Goal: Task Accomplishment & Management: Complete application form

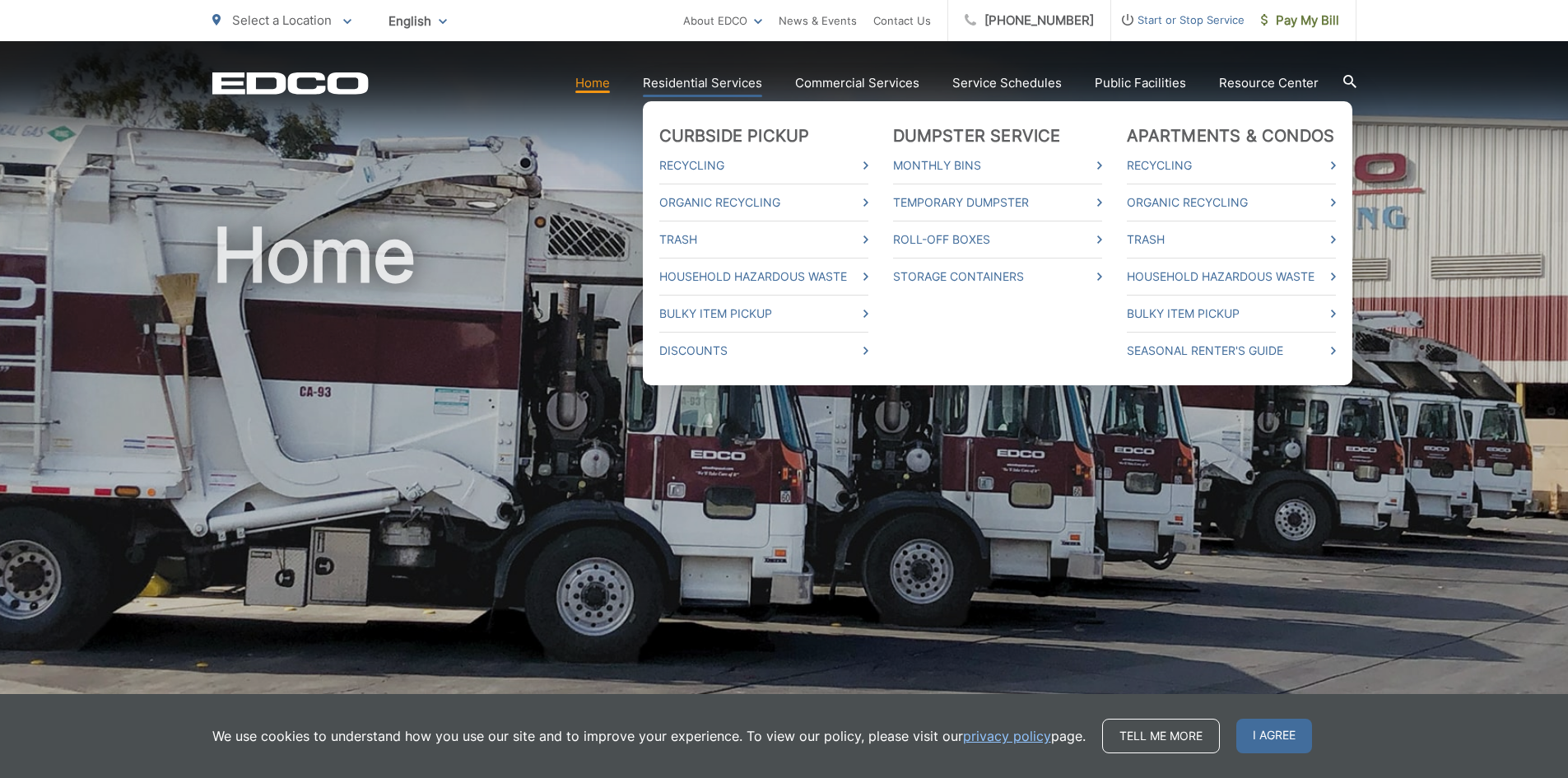
click at [697, 80] on link "Residential Services" at bounding box center [703, 82] width 120 height 20
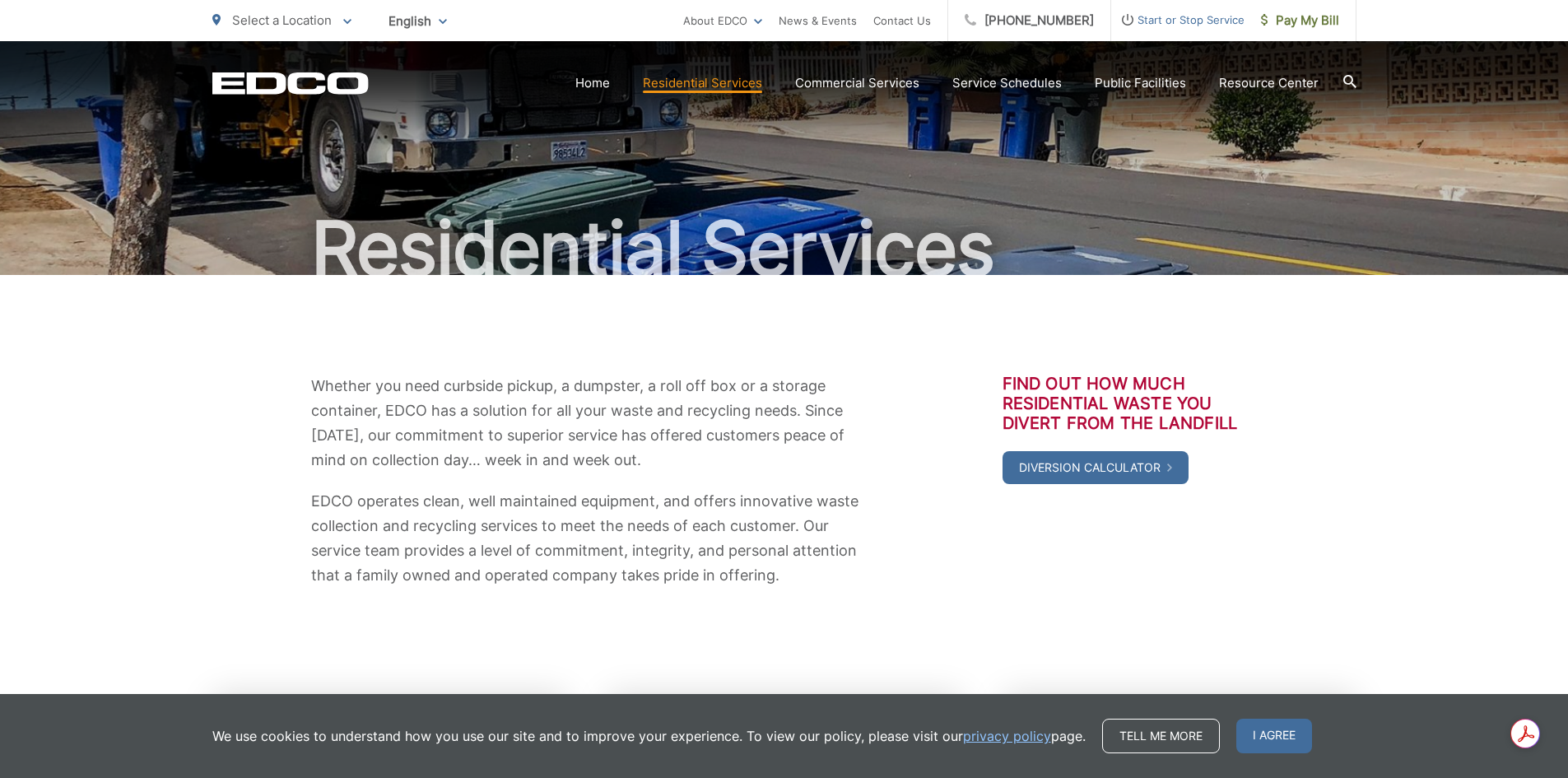
scroll to position [53, 0]
click at [1270, 739] on span "I agree" at bounding box center [1274, 736] width 76 height 35
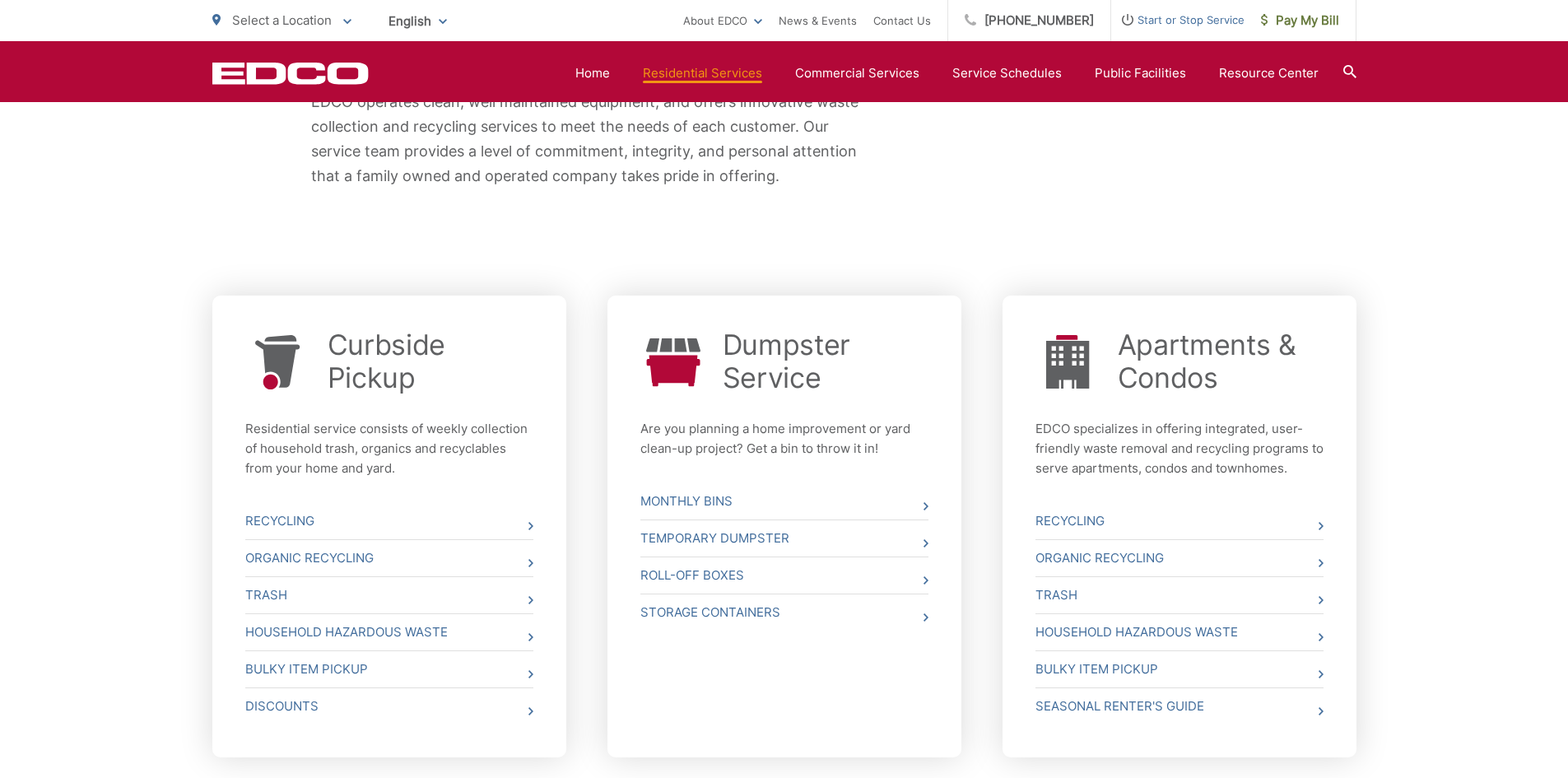
scroll to position [448, 0]
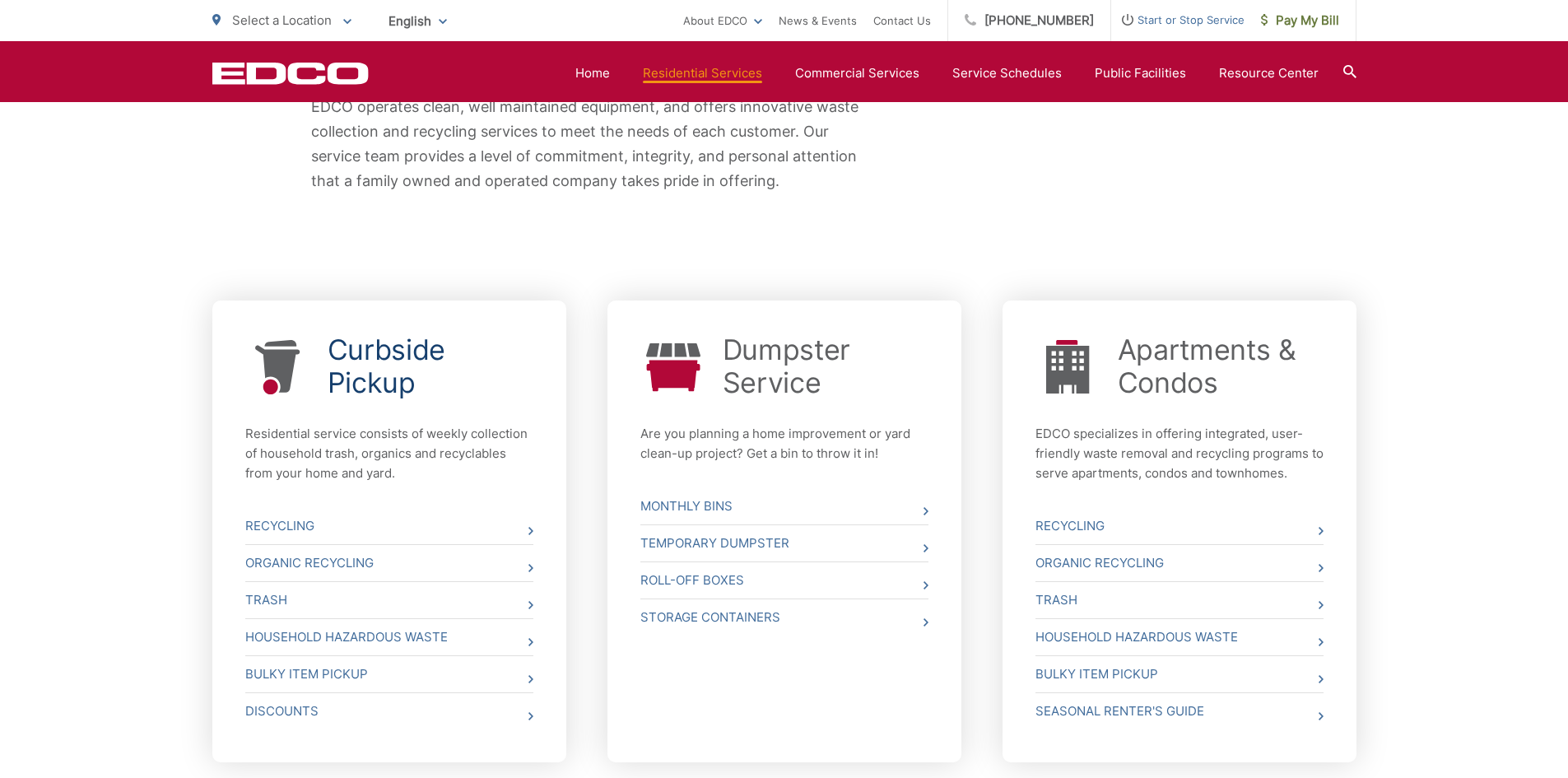
click at [404, 374] on link "Curbside Pickup" at bounding box center [431, 366] width 206 height 66
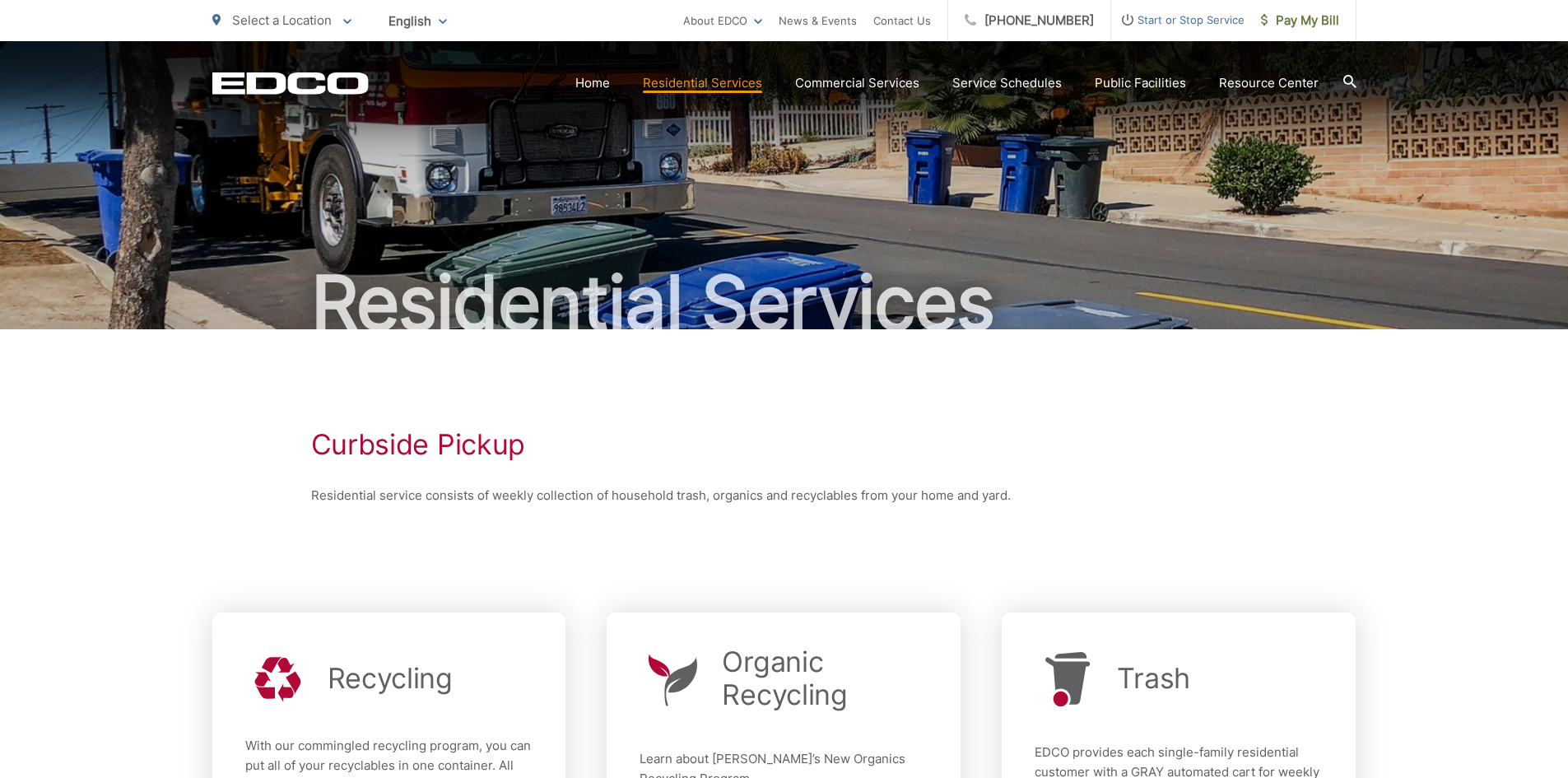
click at [1173, 21] on span "Start or Stop Service" at bounding box center [1178, 20] width 133 height 20
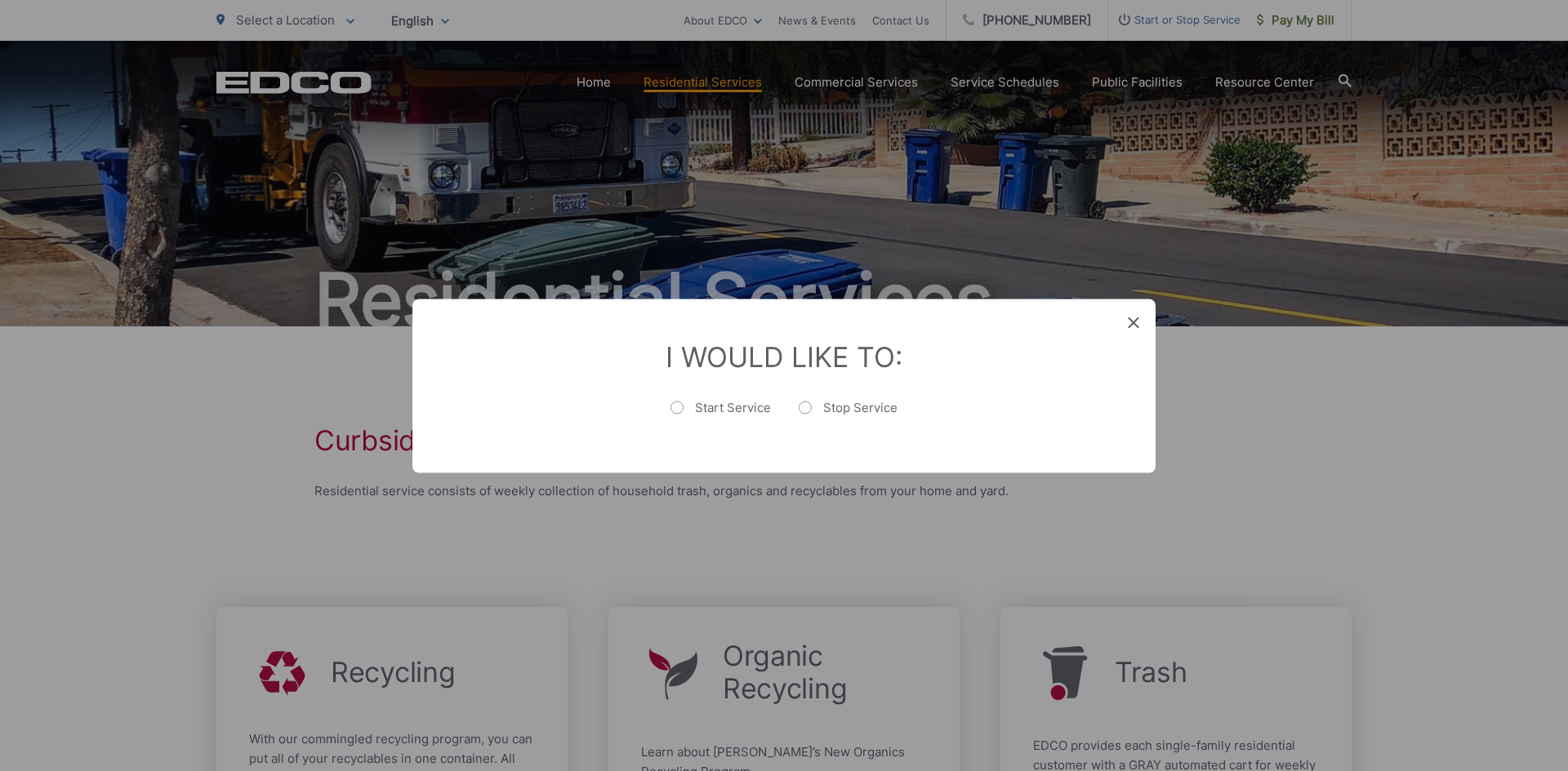
click at [680, 407] on label "Start Service" at bounding box center [720, 415] width 100 height 32
radio input "true"
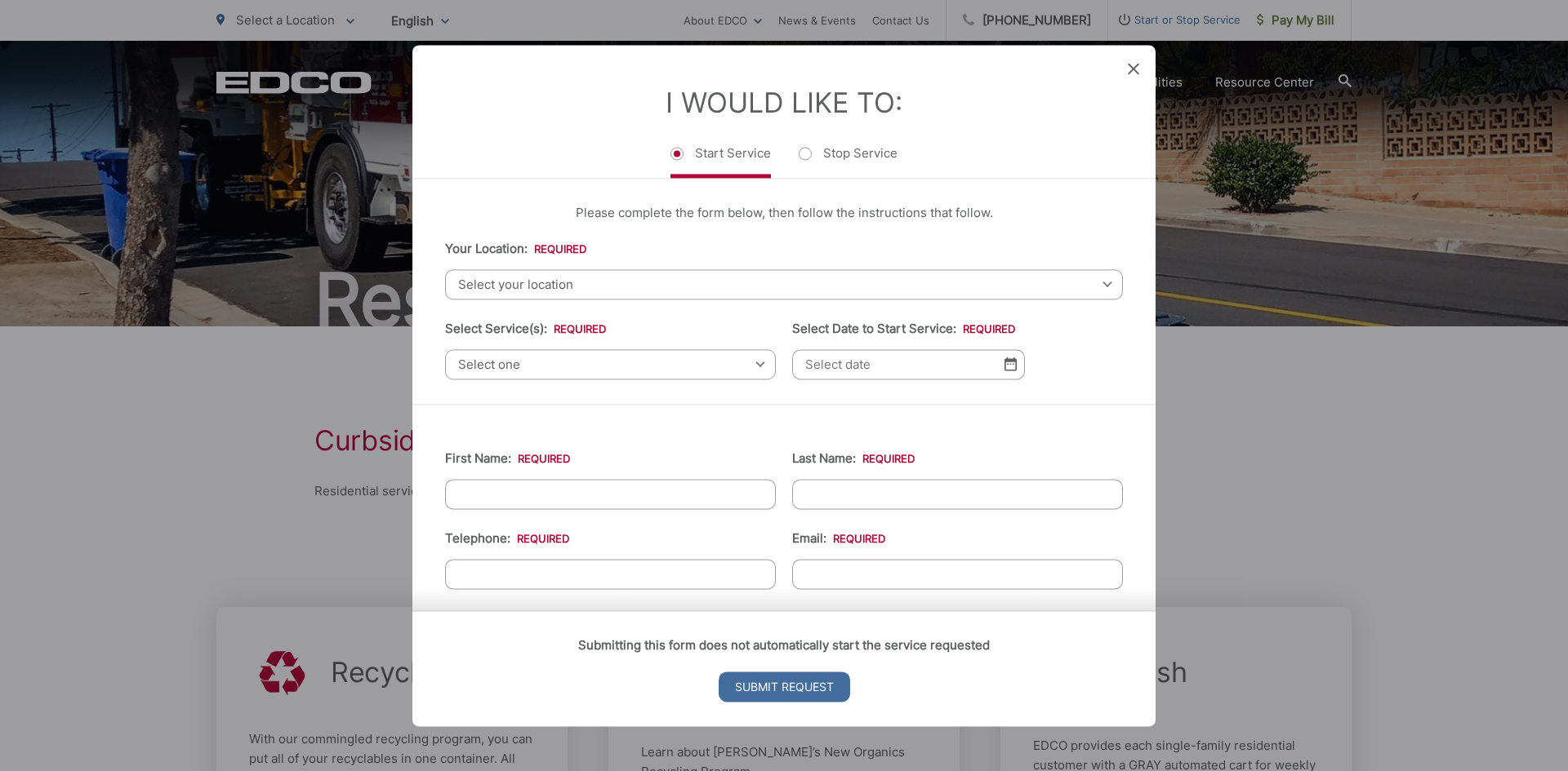
click at [564, 286] on span "Select your location" at bounding box center [784, 284] width 678 height 31
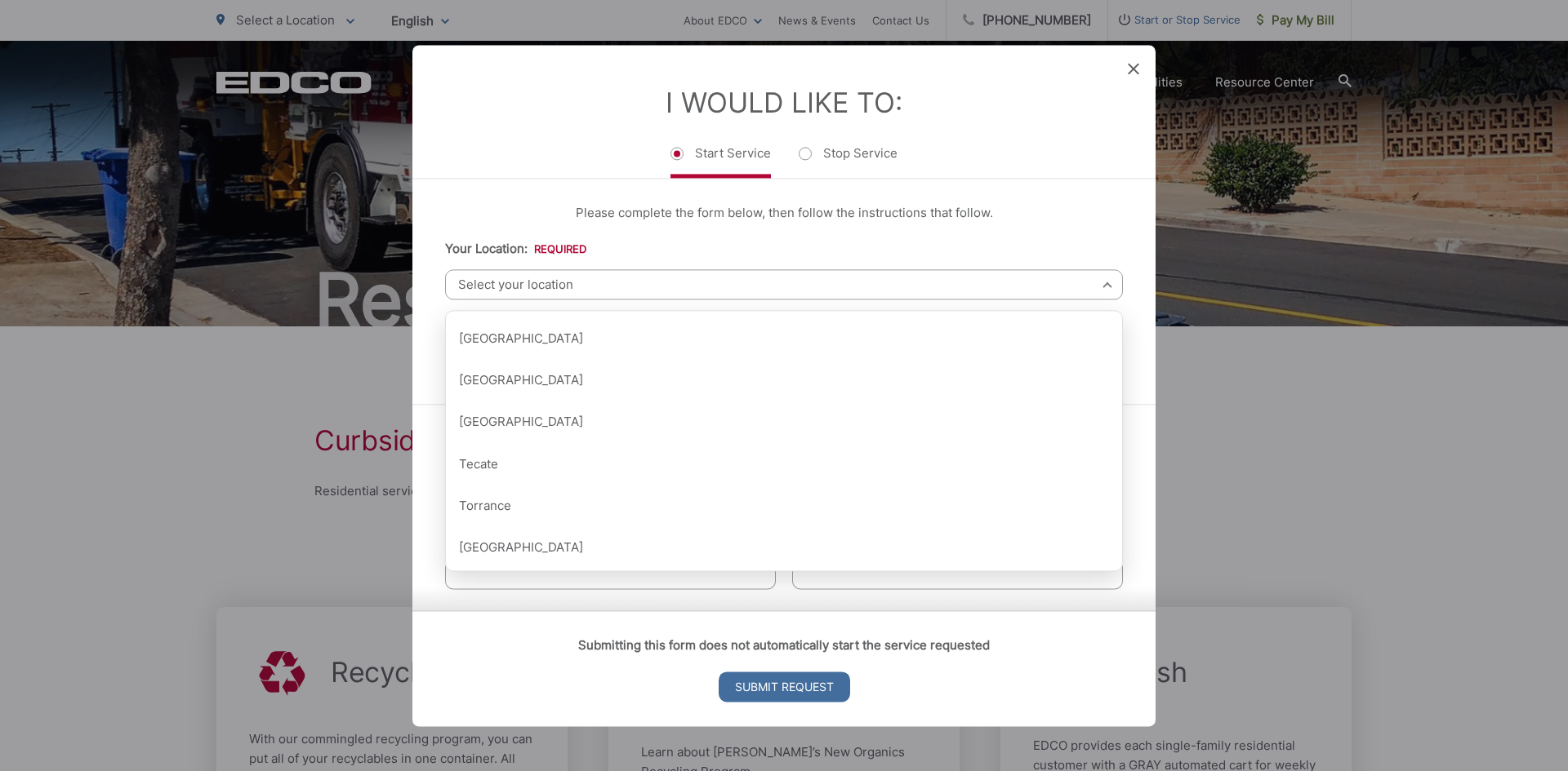
scroll to position [2036, 0]
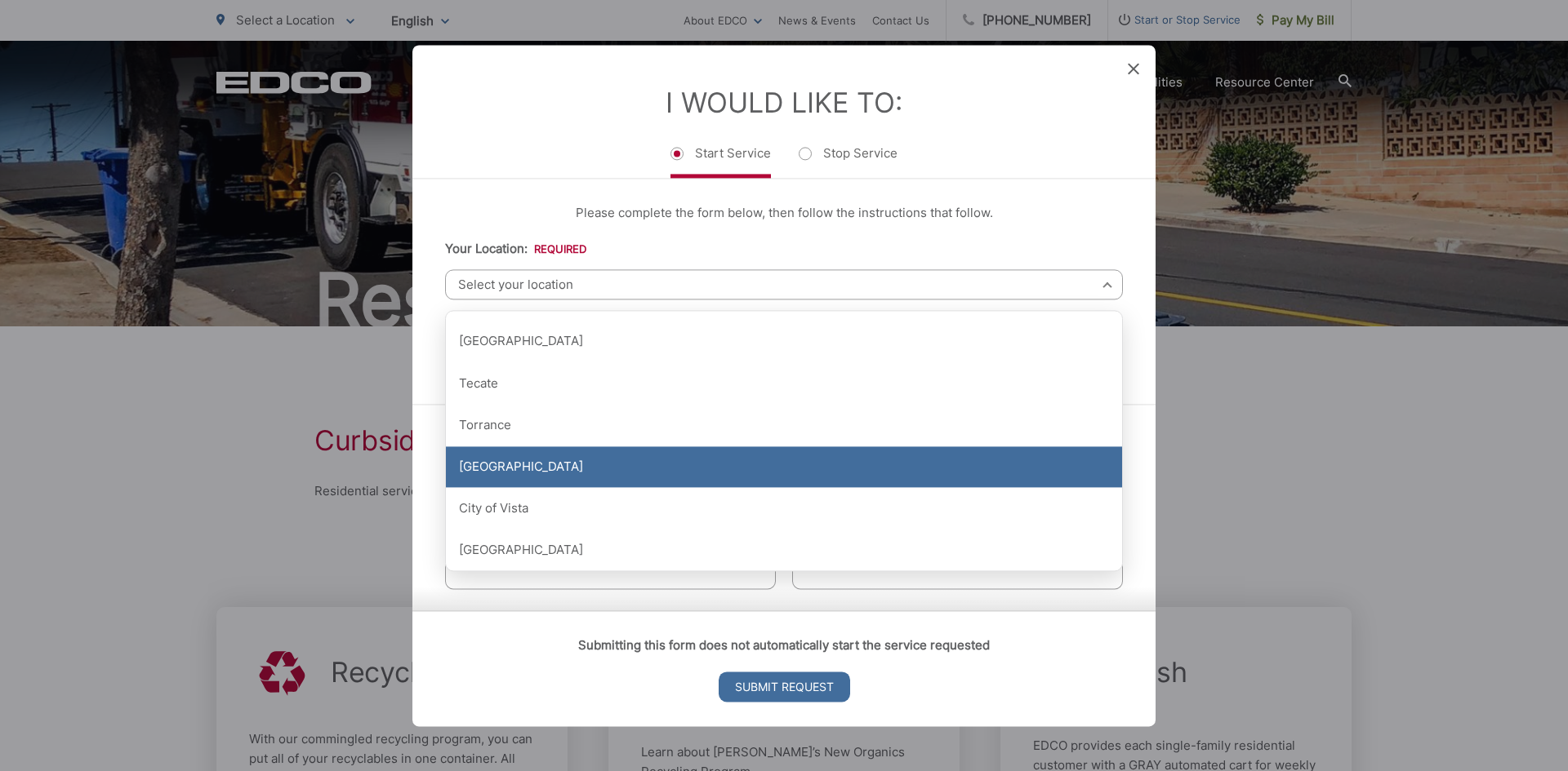
click at [524, 473] on div "[GEOGRAPHIC_DATA]" at bounding box center [784, 468] width 676 height 41
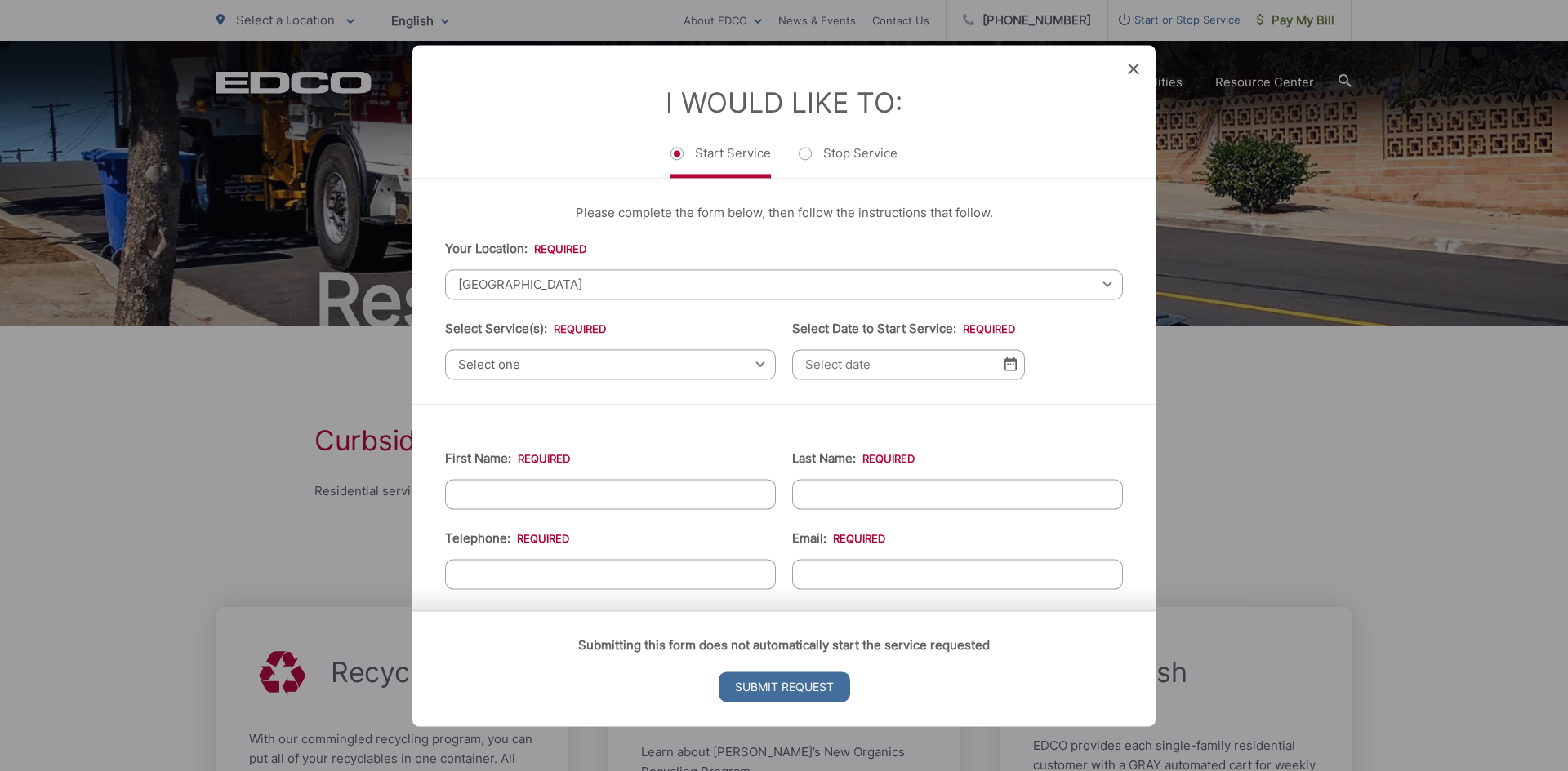
click at [534, 369] on span "Select one" at bounding box center [610, 364] width 330 height 31
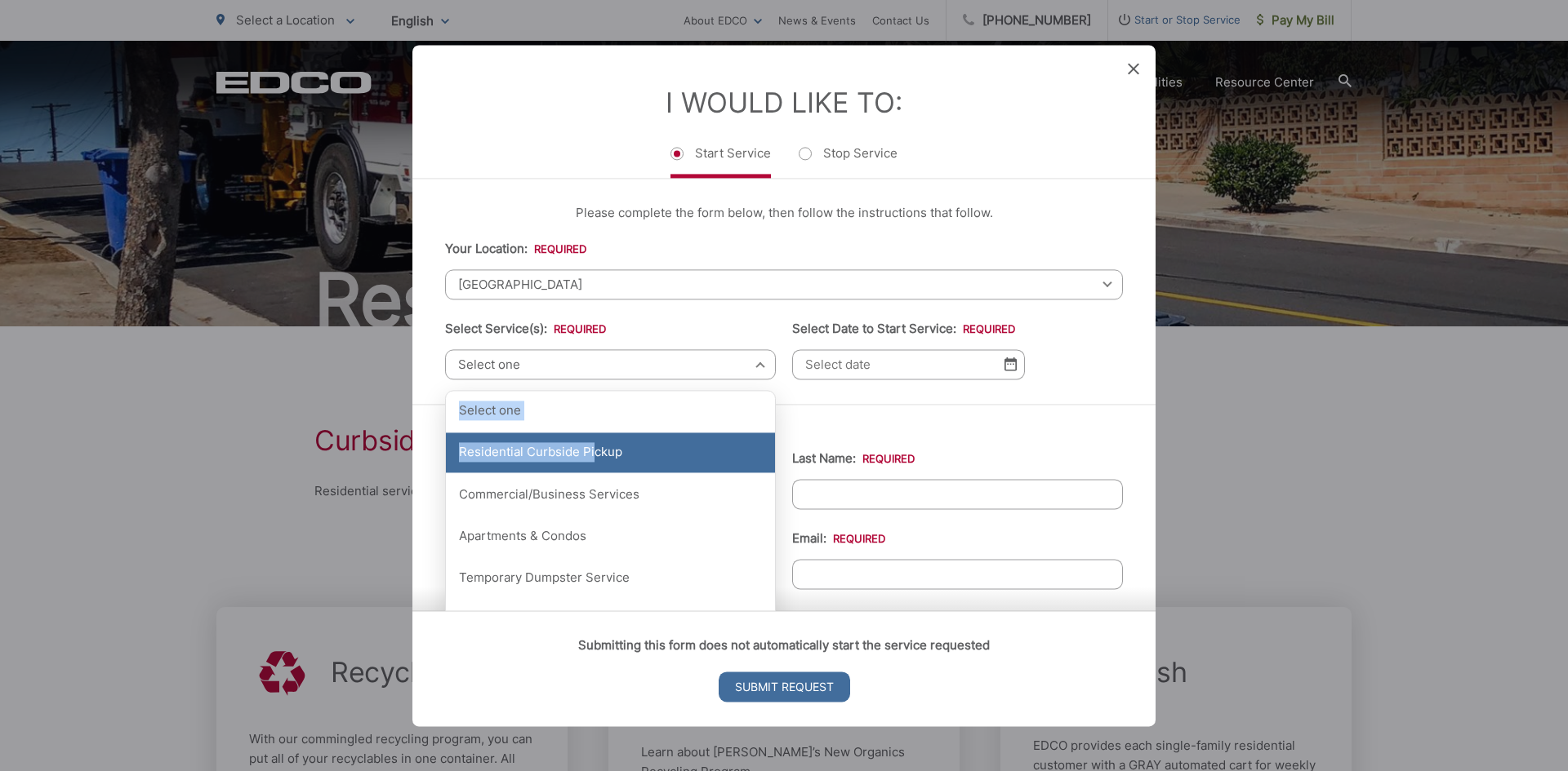
drag, startPoint x: 534, startPoint y: 369, endPoint x: 592, endPoint y: 445, distance: 95.6
click at [592, 379] on div "Select one Select one Residential Curbside Pickup Commercial/Business Services …" at bounding box center [610, 364] width 330 height 31
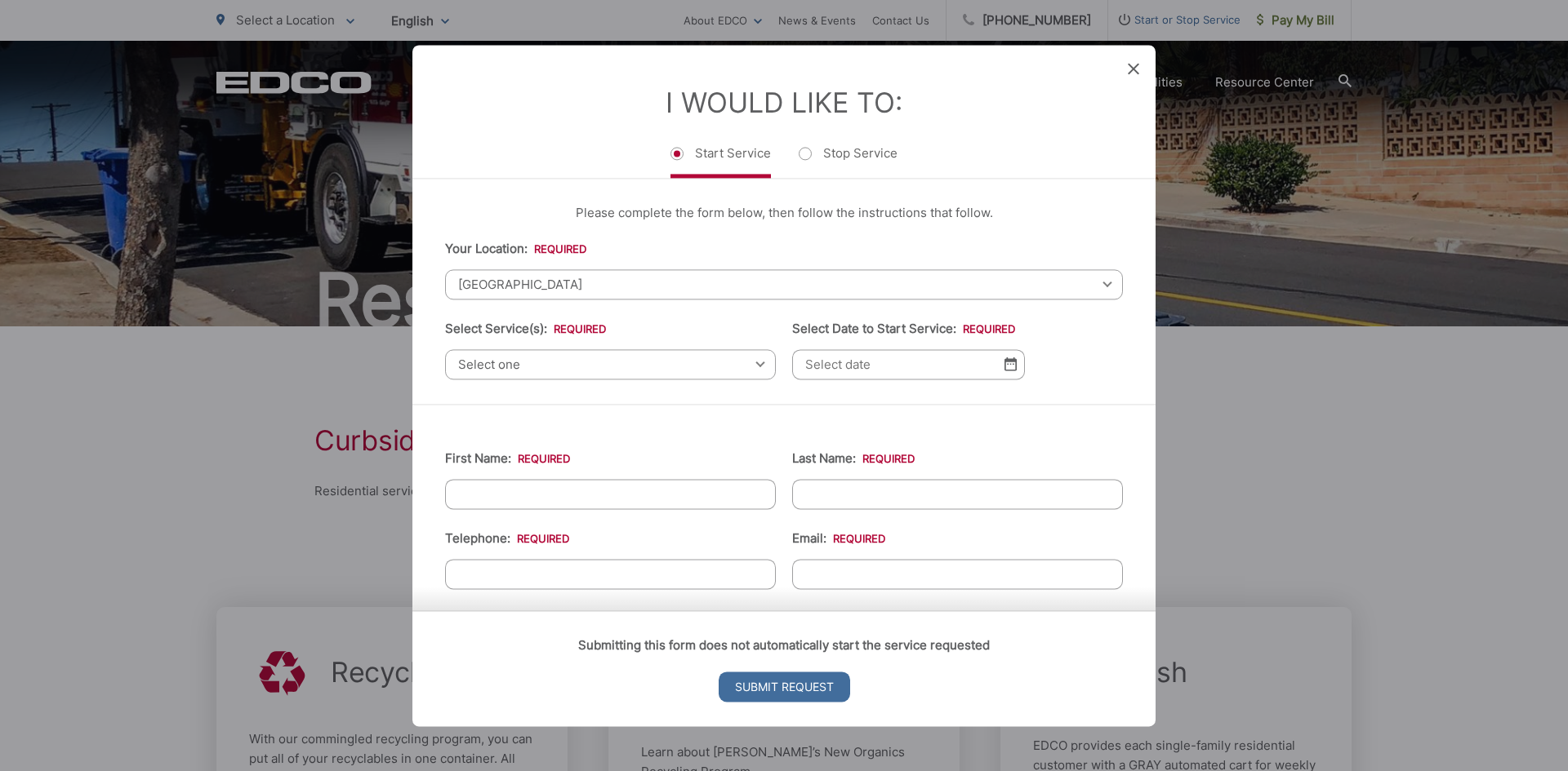
click at [592, 445] on ul "First Name: * Last Name: * Telephone: * Email: * Service Address 1: * Service A…" at bounding box center [784, 786] width 678 height 713
click at [755, 369] on span "Select one" at bounding box center [610, 364] width 330 height 31
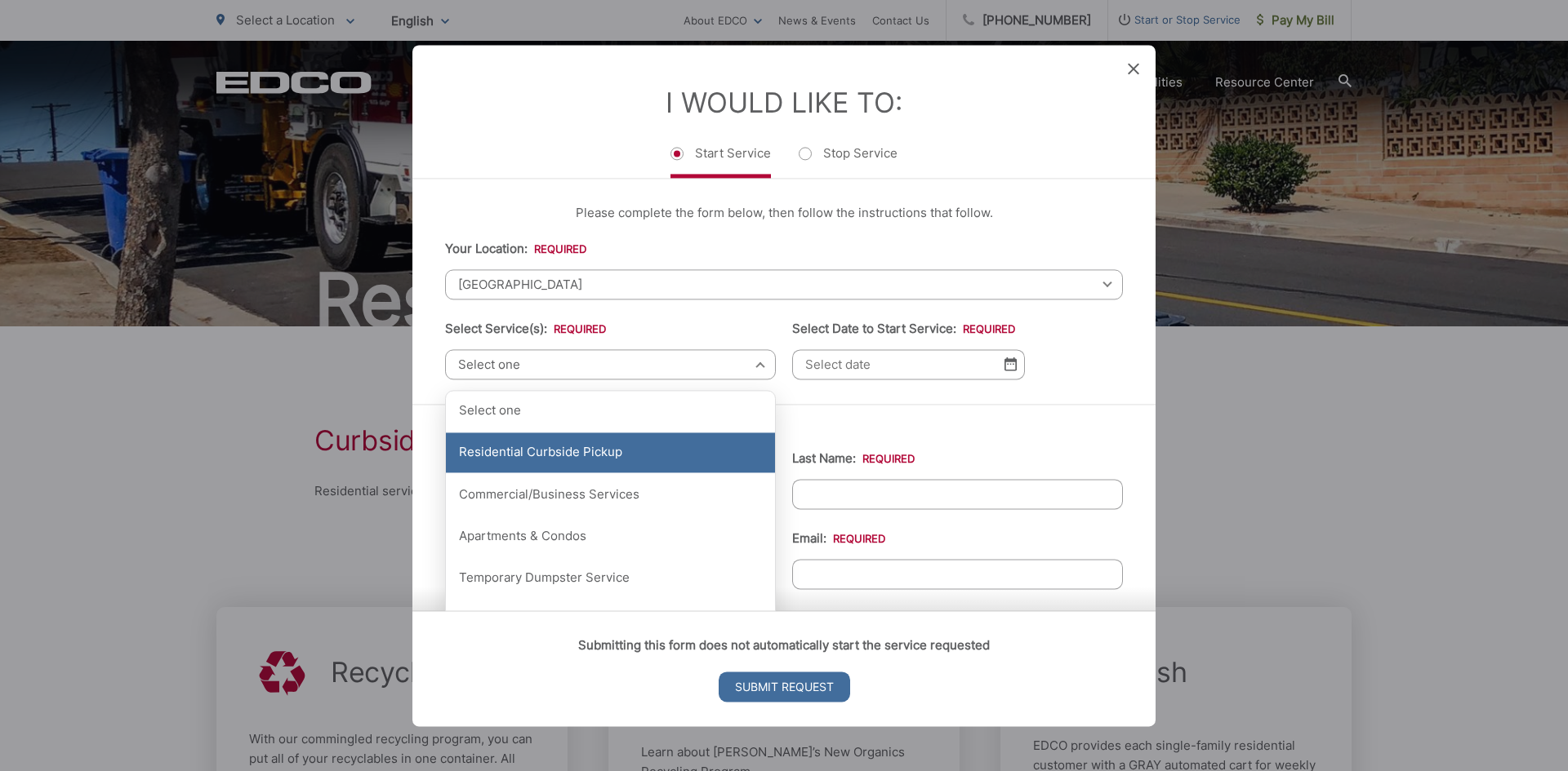
click at [620, 444] on div "Residential Curbside Pickup" at bounding box center [610, 453] width 329 height 41
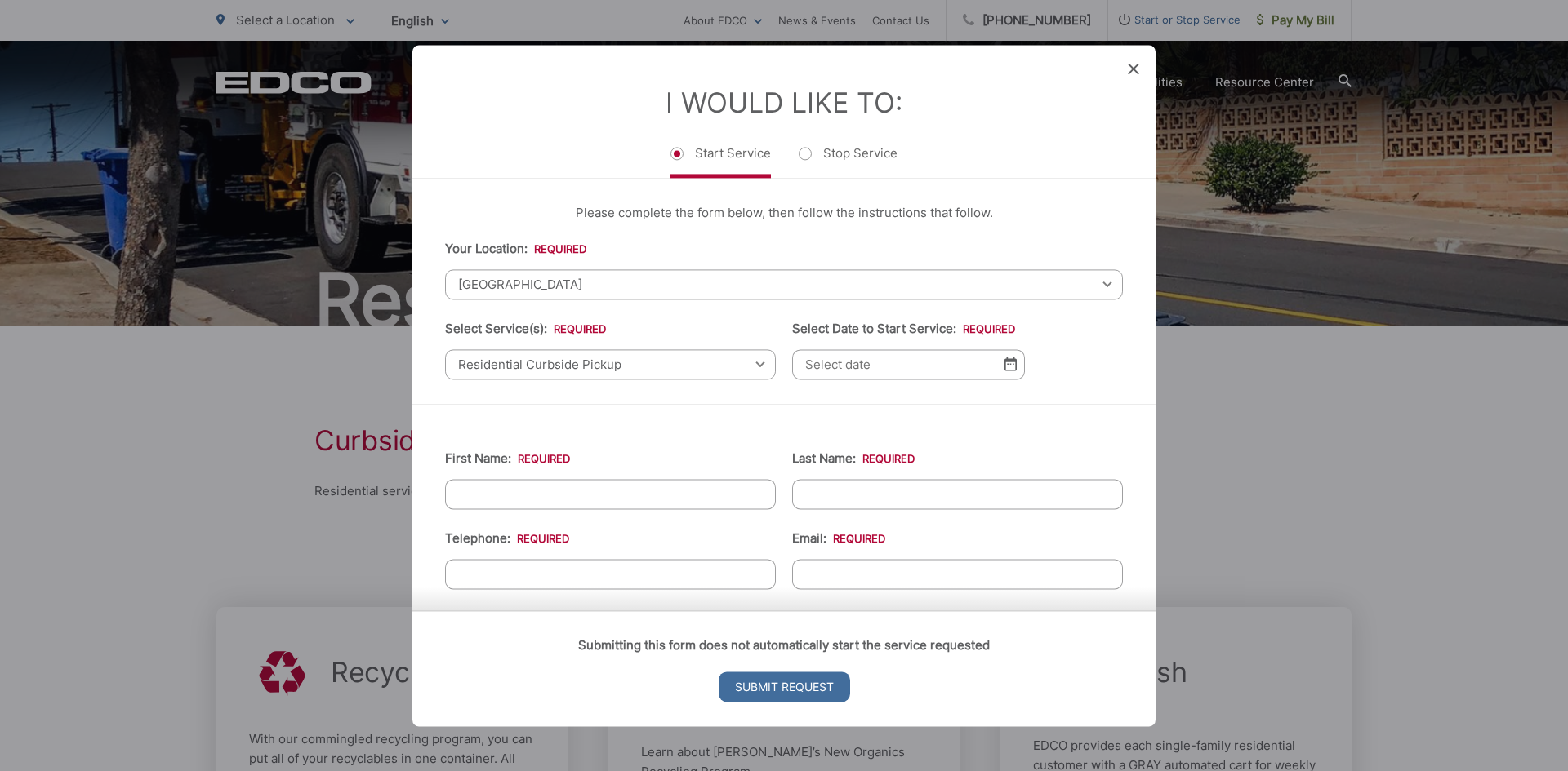
click at [939, 364] on input "Select Date to Start Service: *" at bounding box center [908, 364] width 233 height 31
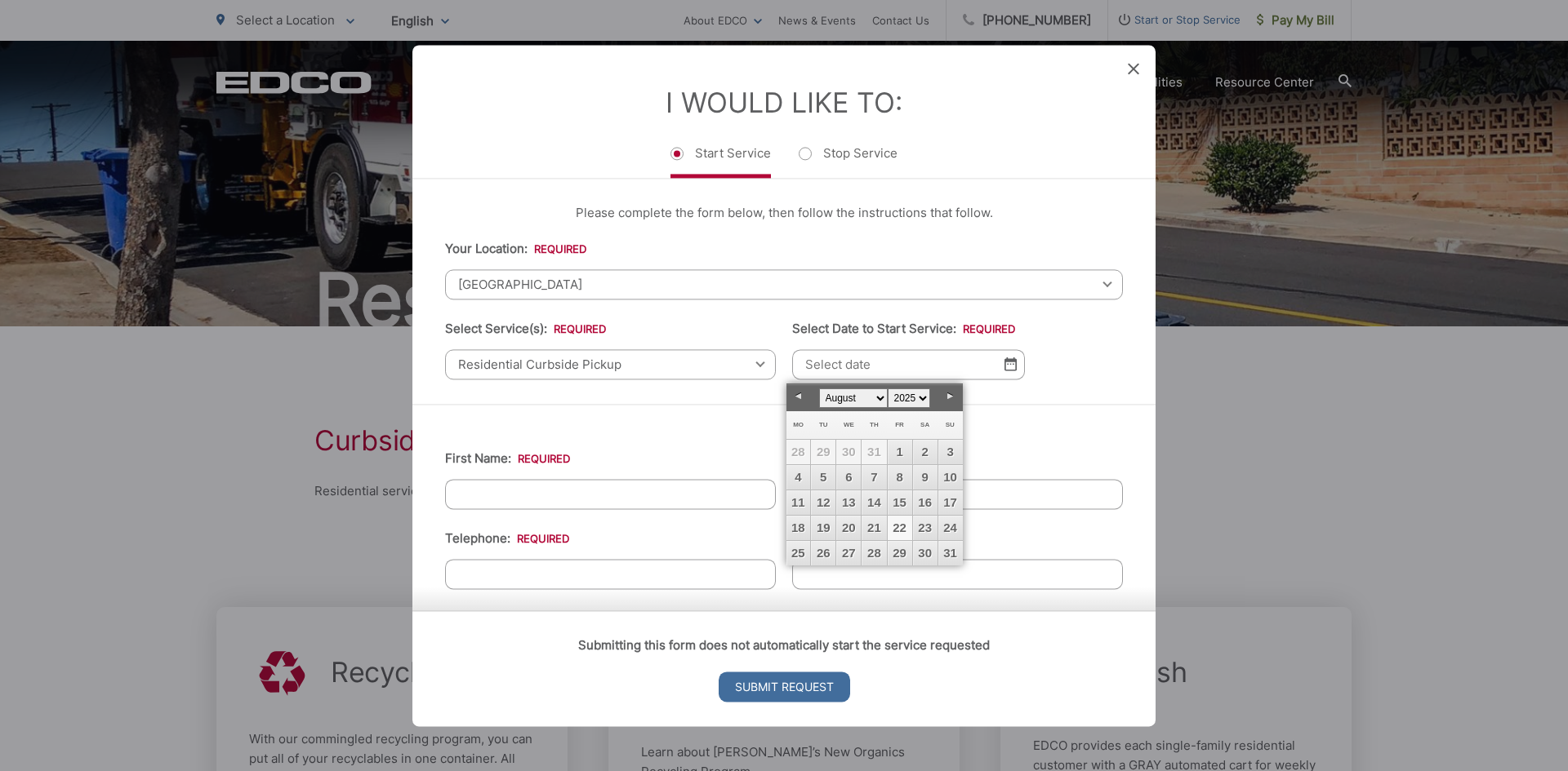
click at [883, 400] on select "January February March April May June July August September October November De…" at bounding box center [853, 398] width 69 height 19
click at [803, 456] on link "1" at bounding box center [798, 452] width 24 height 24
type input "09/01/2025"
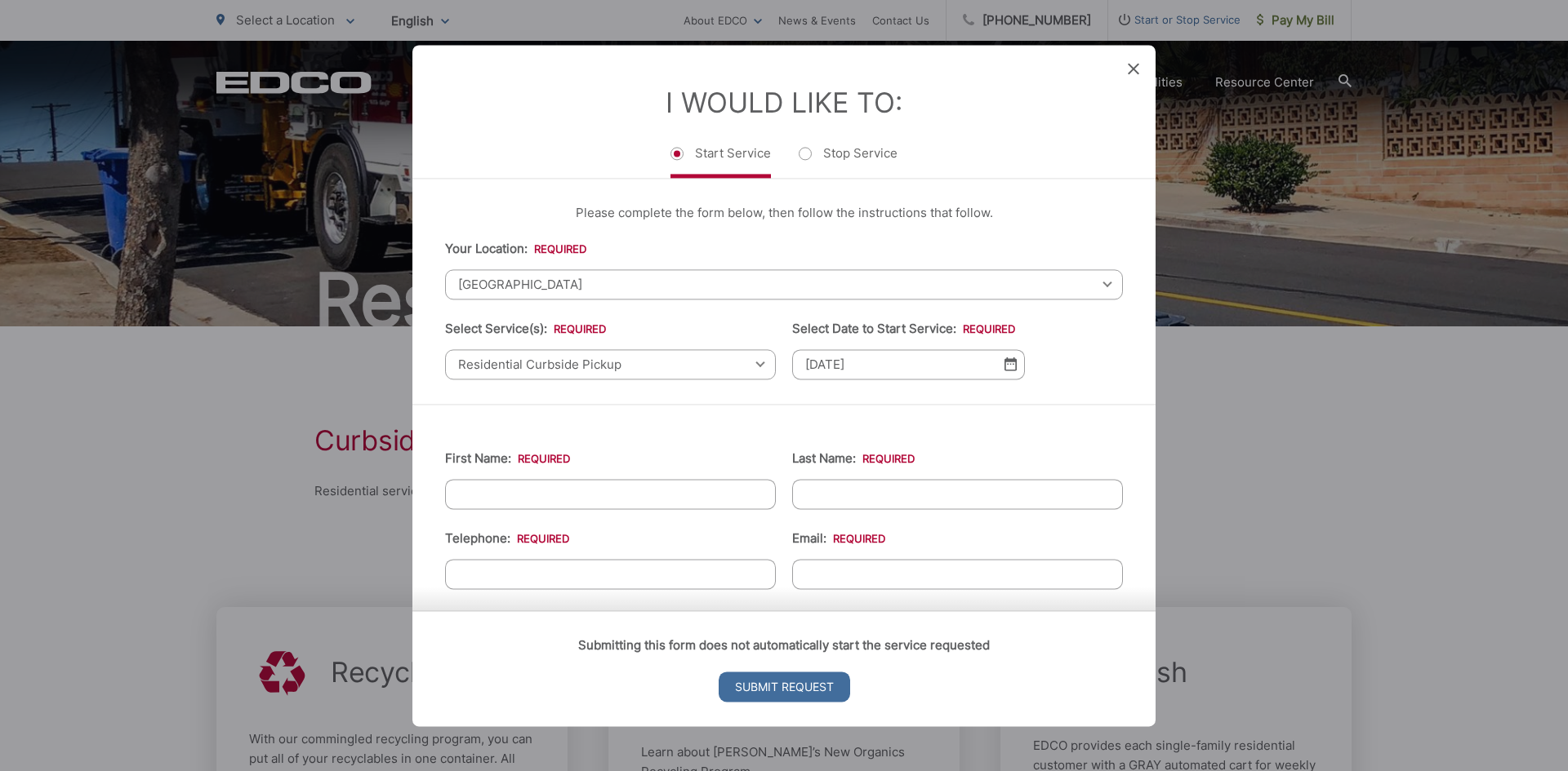
click at [564, 494] on input "First Name: *" at bounding box center [610, 494] width 330 height 31
type input "John Patrick"
type input "Batache"
type input "7033446564"
type input "Jbatache@yahoo.com"
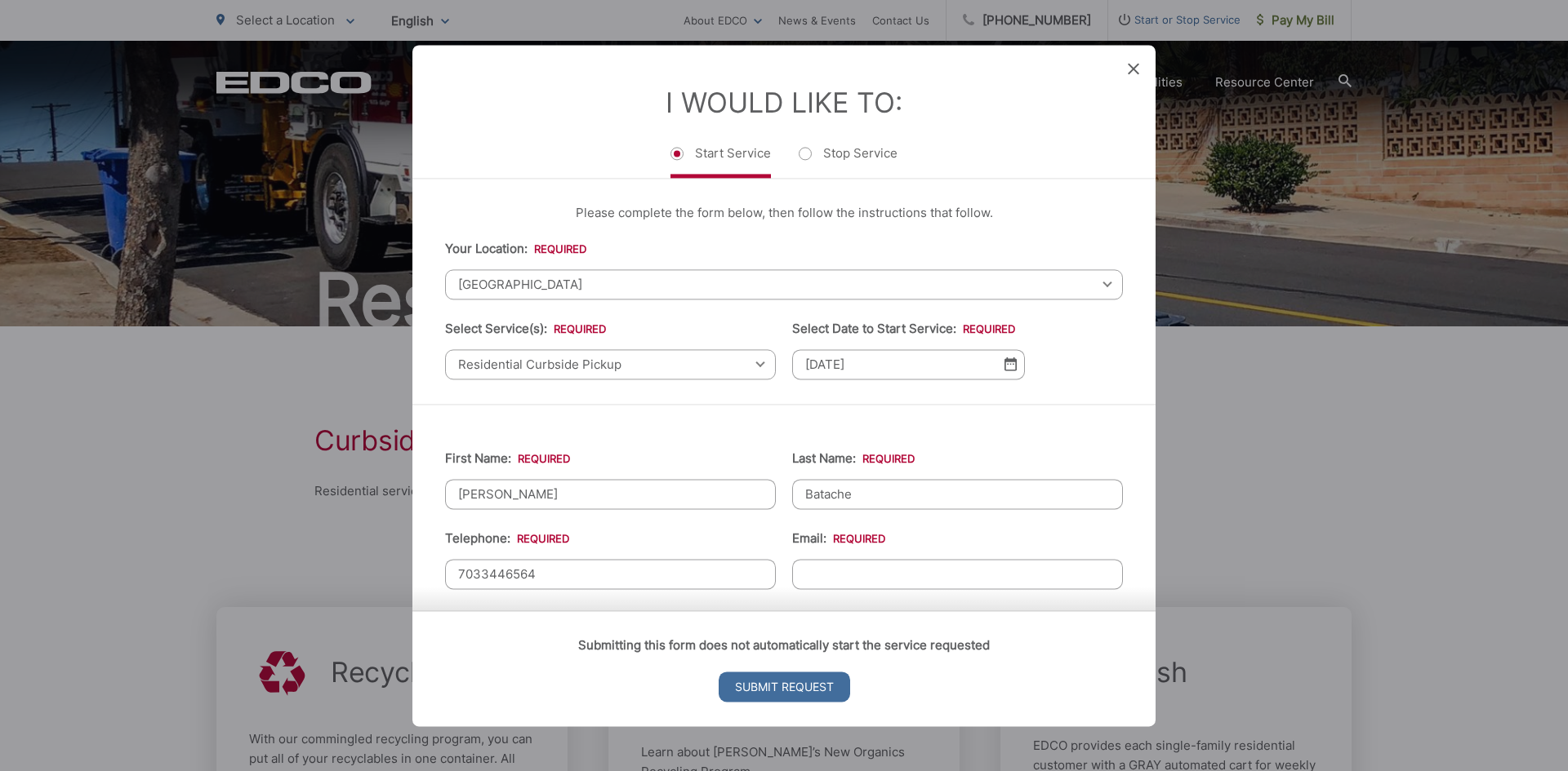
type input "[GEOGRAPHIC_DATA]"
type input "92082"
type input "31391 Regina Glen"
type input "(703) 344-6564"
click at [787, 687] on input "Submit Request" at bounding box center [784, 687] width 132 height 31
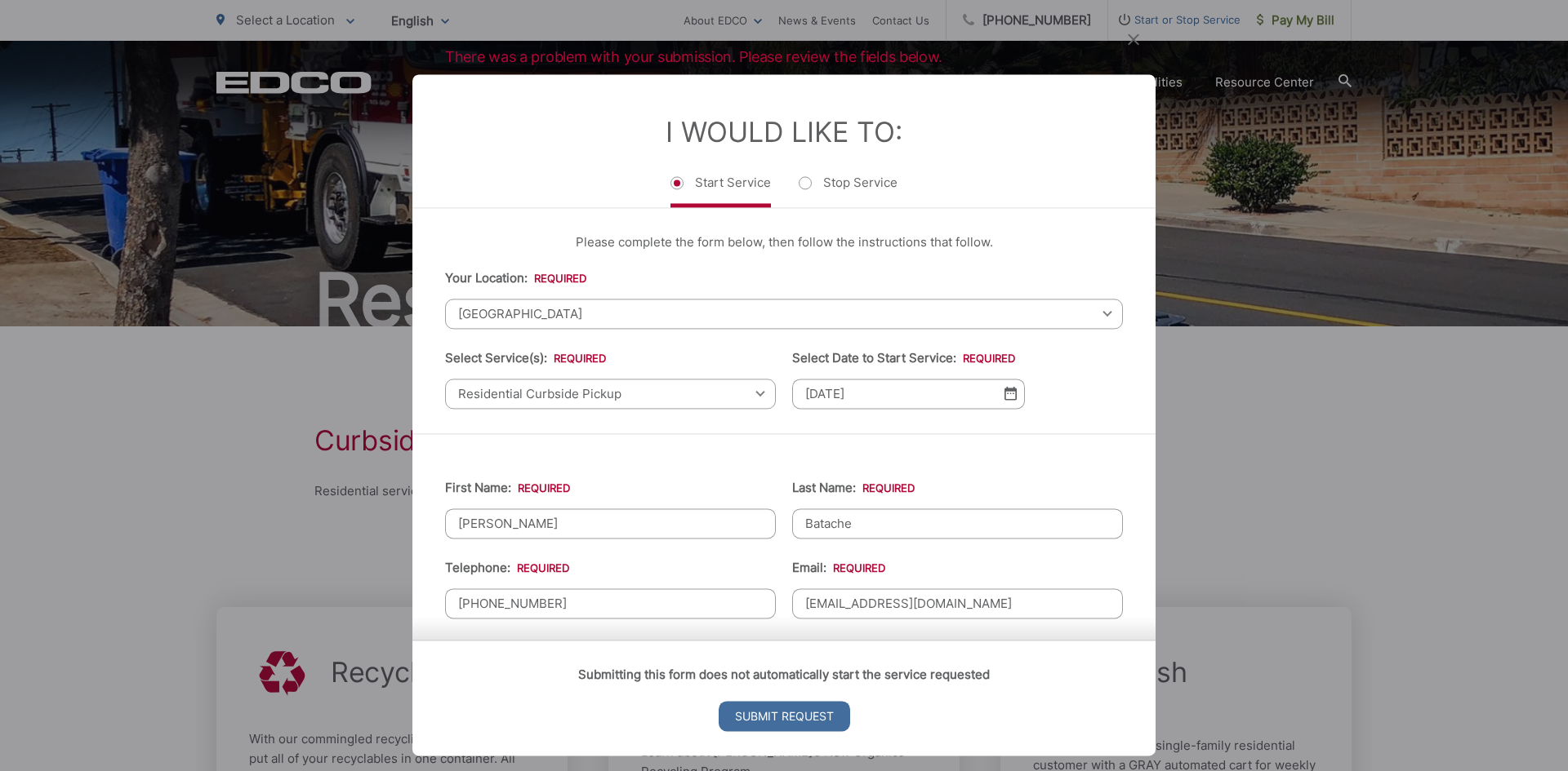
scroll to position [0, 0]
click at [787, 716] on input "Submit Request" at bounding box center [784, 715] width 132 height 31
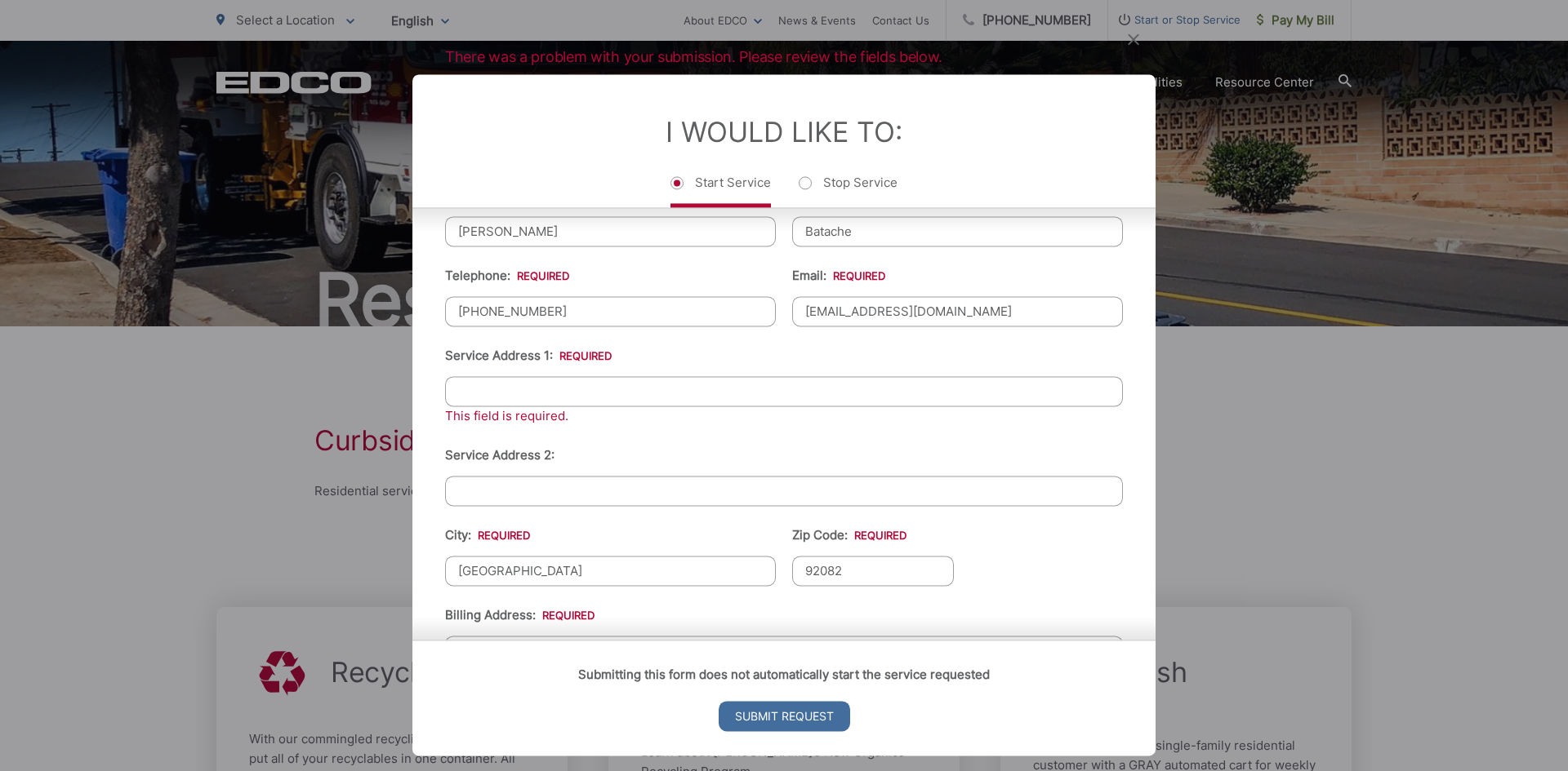
scroll to position [293, 0]
click at [554, 396] on input "Service Address 1: *" at bounding box center [784, 391] width 678 height 31
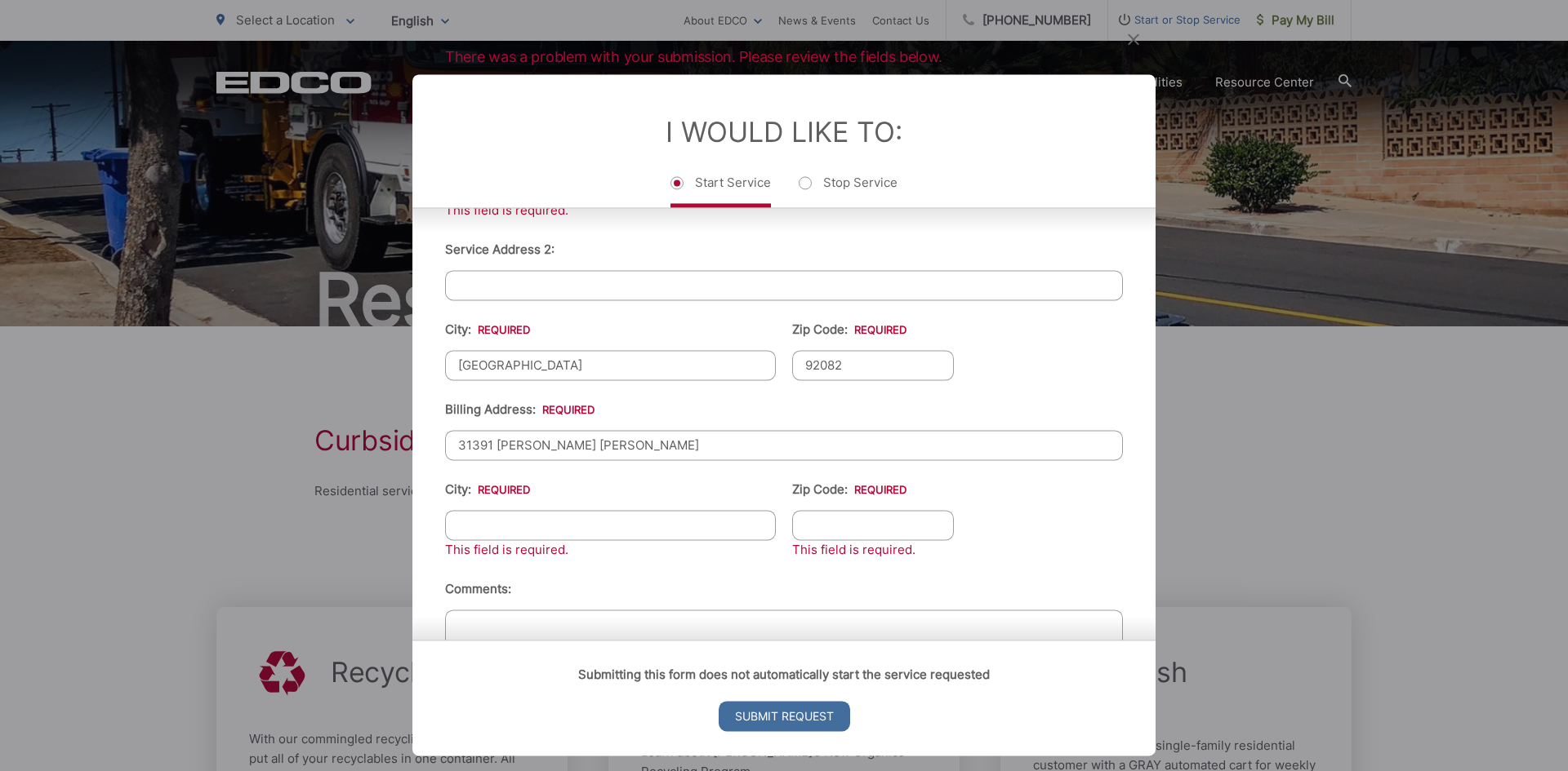
scroll to position [498, 0]
type input "31391 Regina Glen"
click at [634, 531] on input "City: *" at bounding box center [610, 524] width 330 height 31
type input "[GEOGRAPHIC_DATA]"
type input "92082"
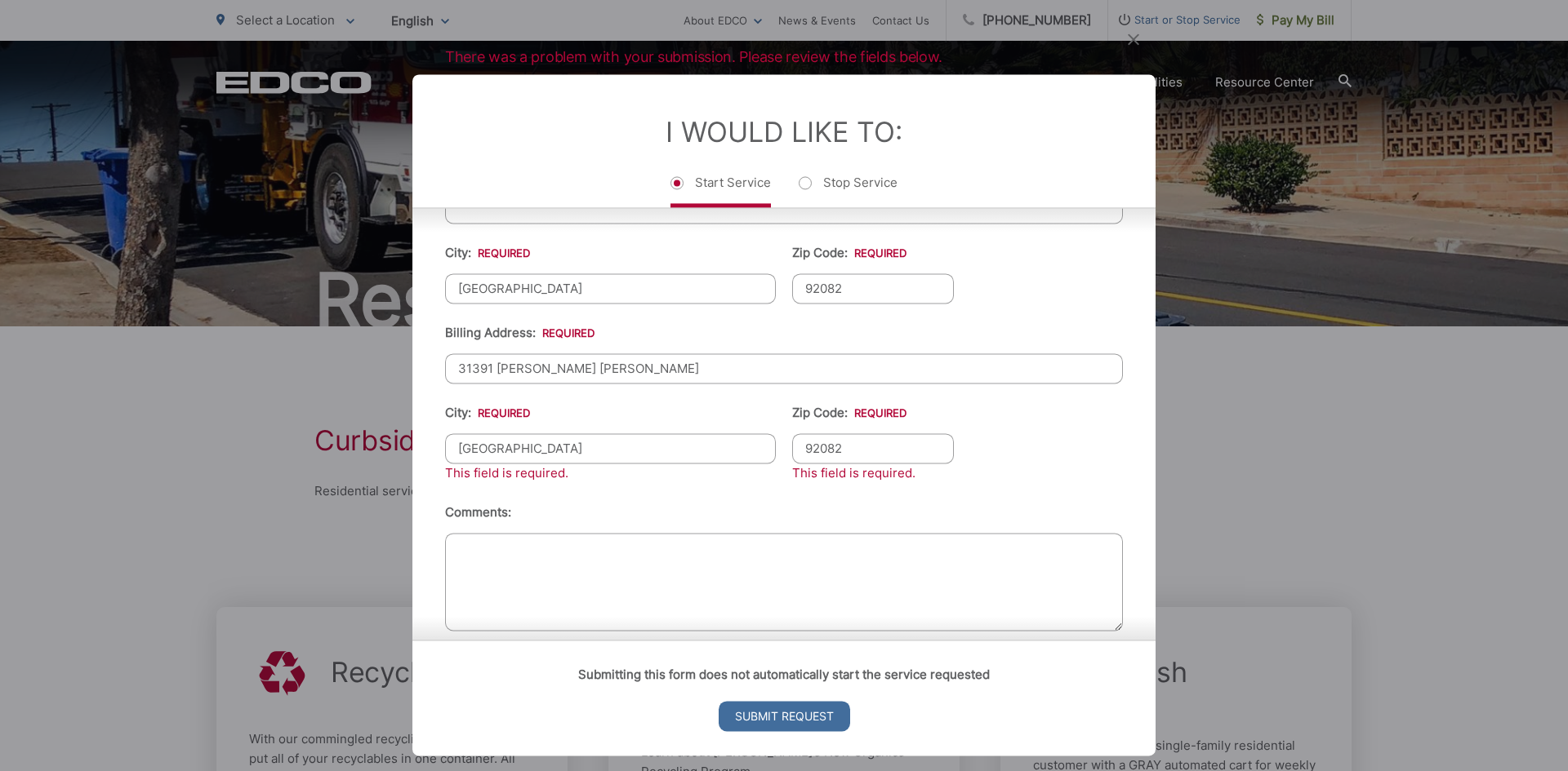
scroll to position [596, 0]
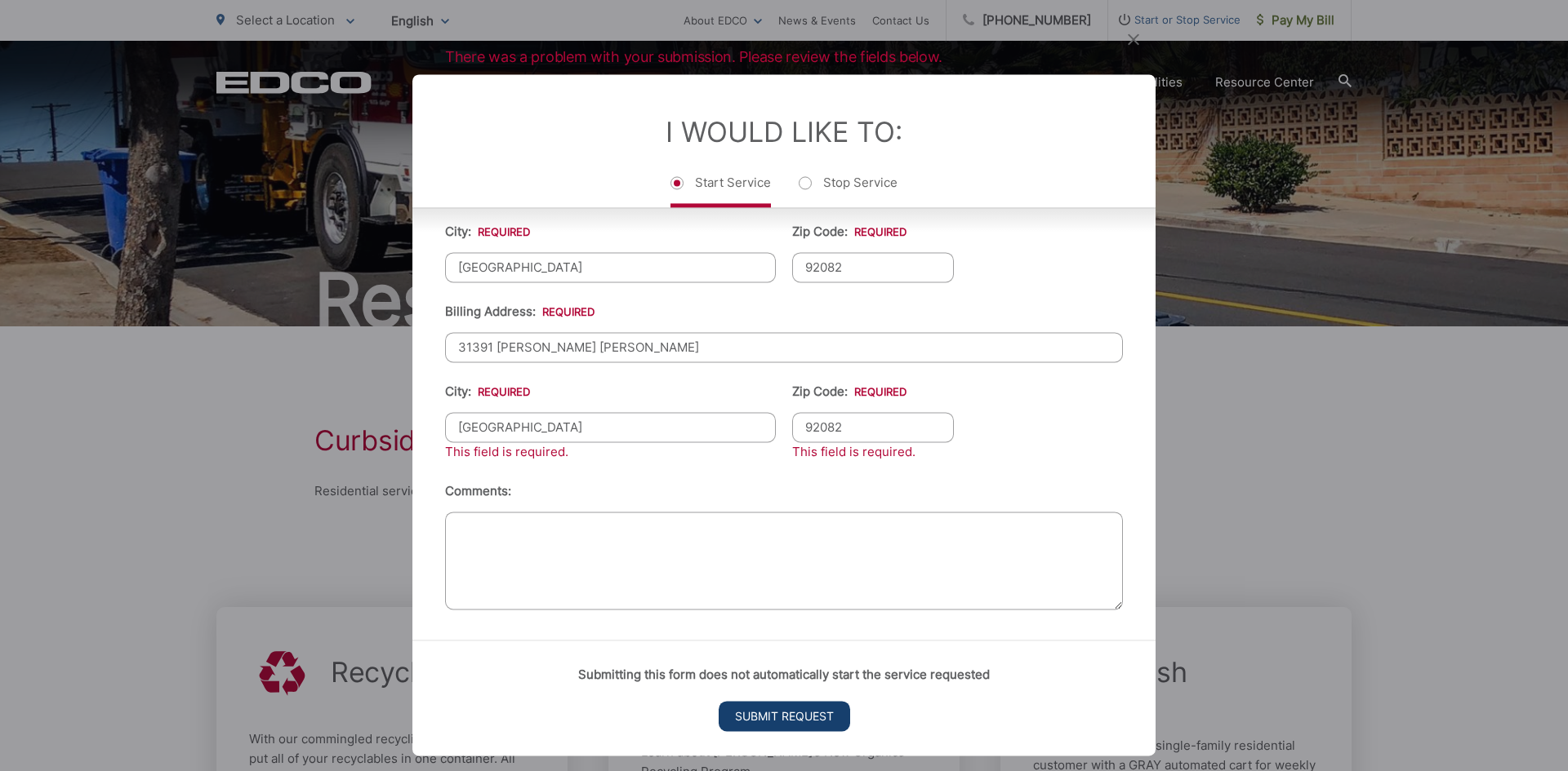
click at [809, 719] on input "Submit Request" at bounding box center [784, 715] width 132 height 31
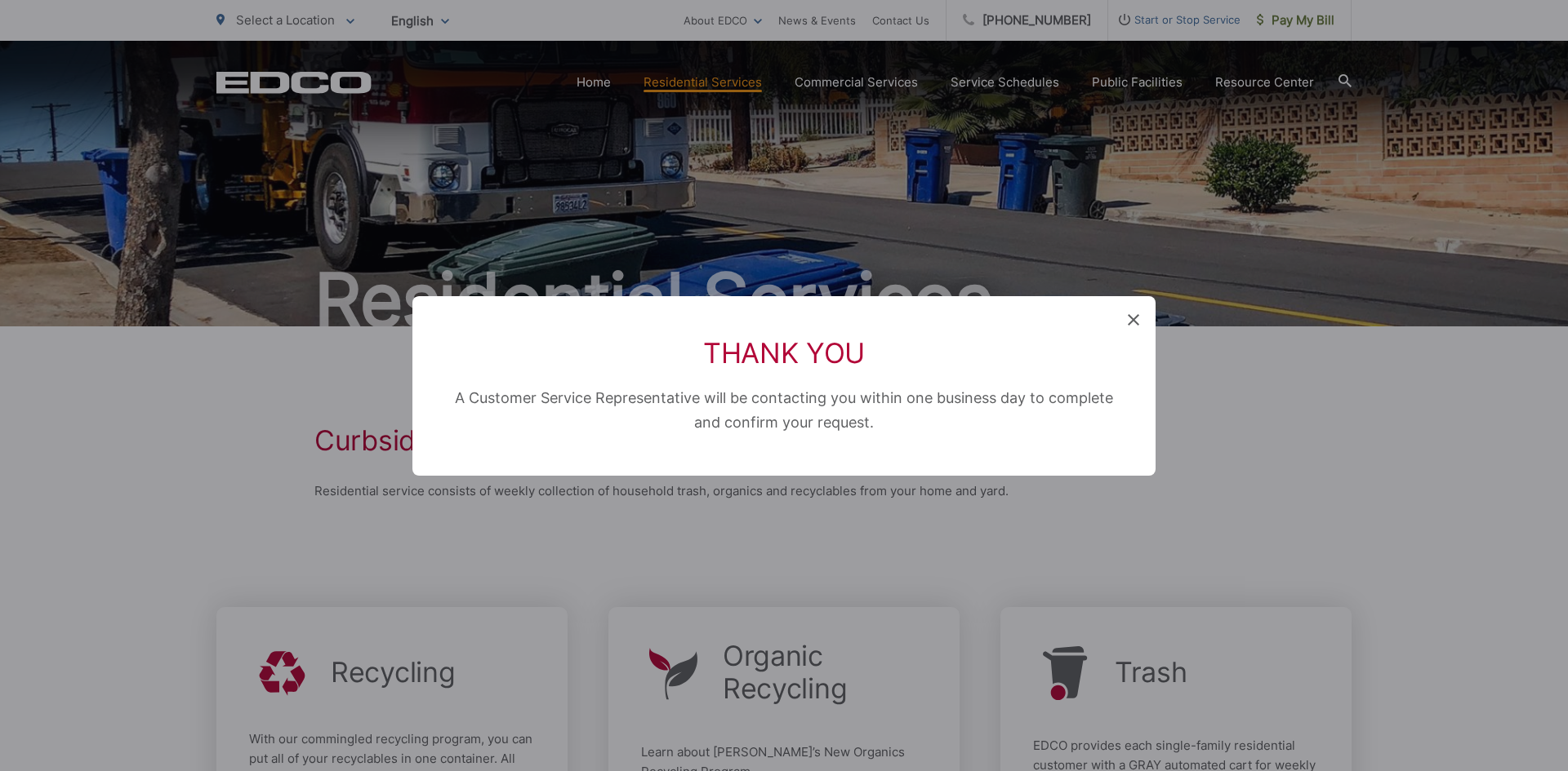
scroll to position [214, 0]
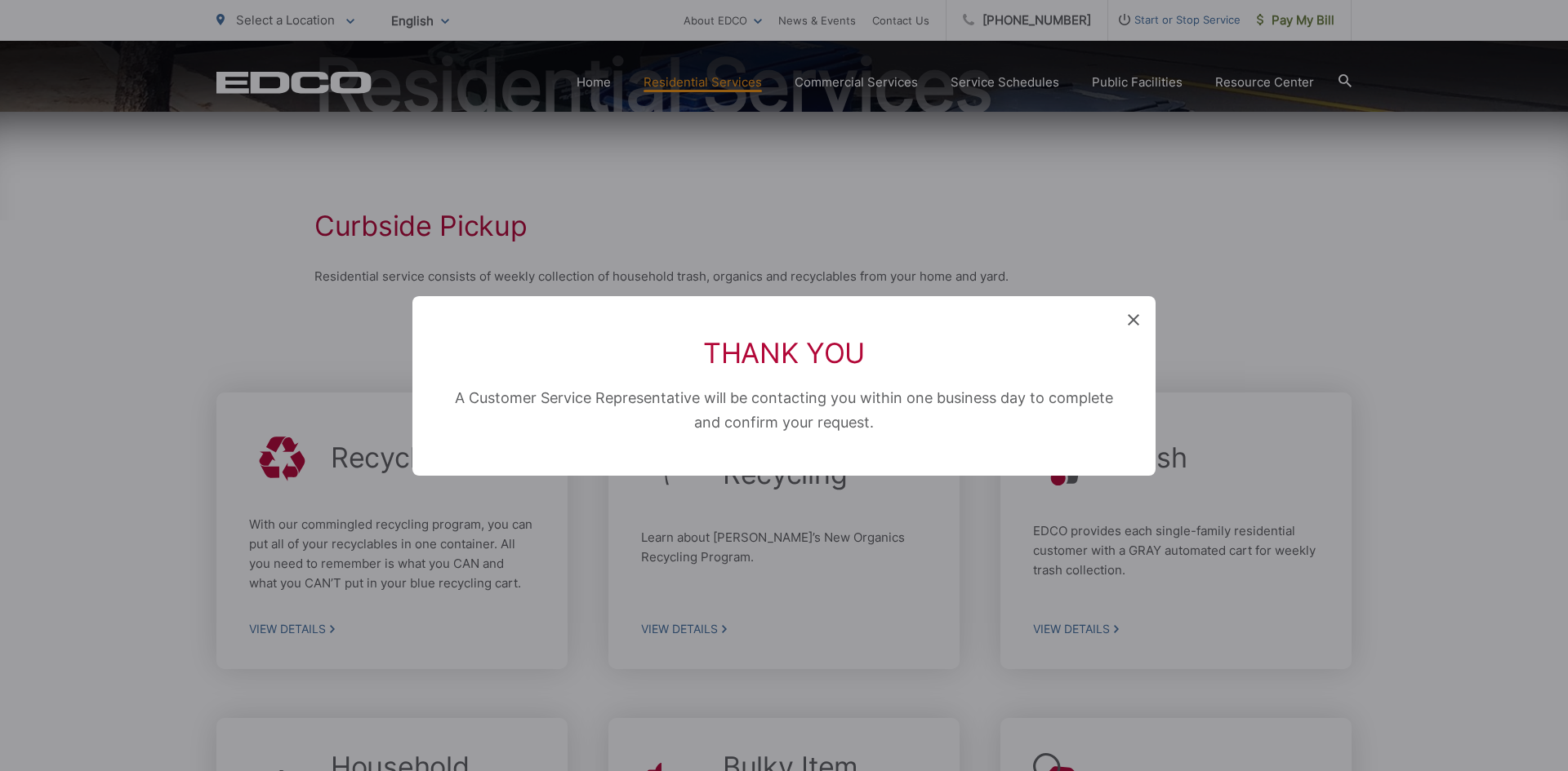
click at [1130, 327] on span at bounding box center [1134, 321] width 11 height 17
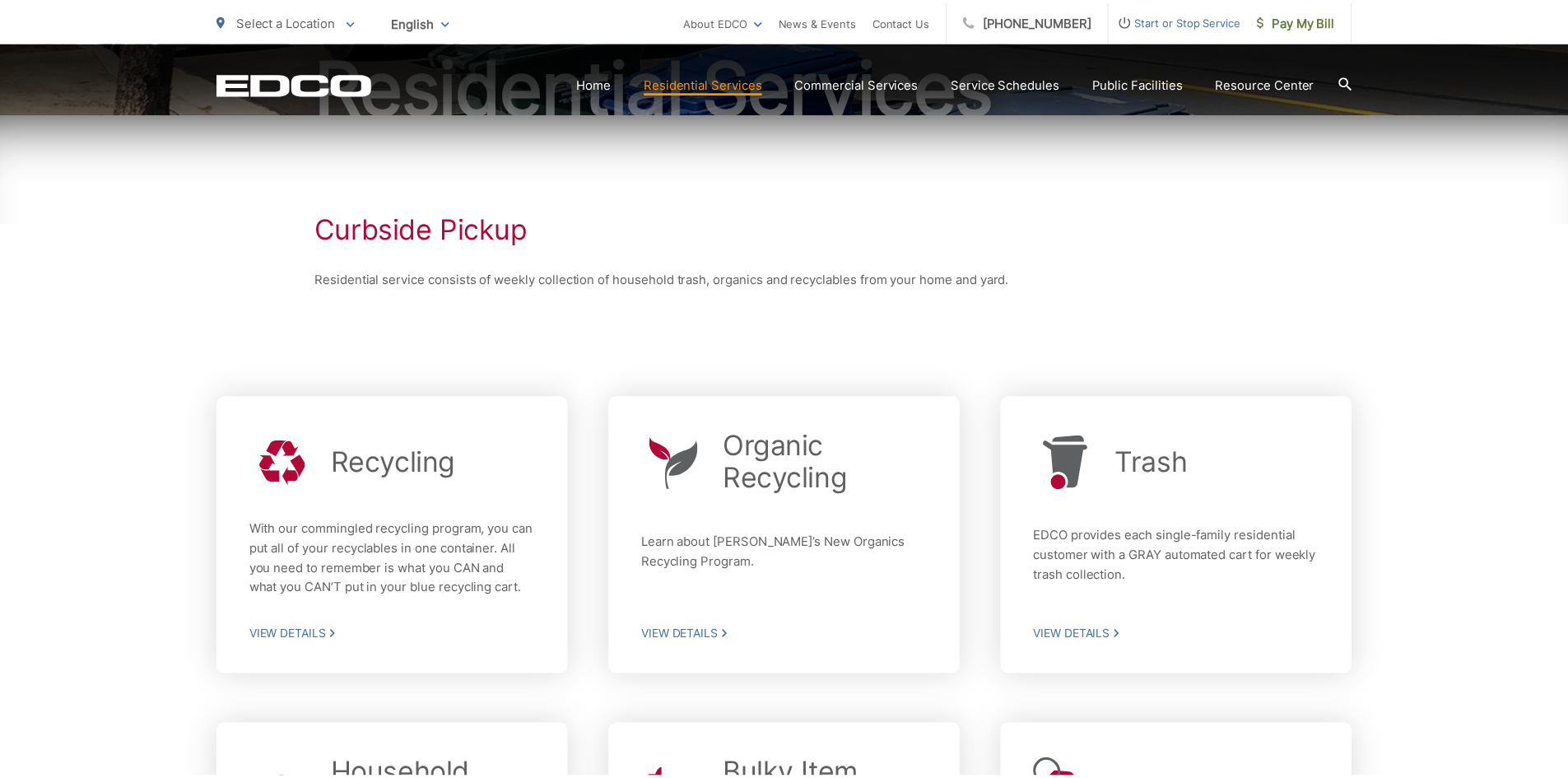
scroll to position [0, 0]
